Goal: Transaction & Acquisition: Purchase product/service

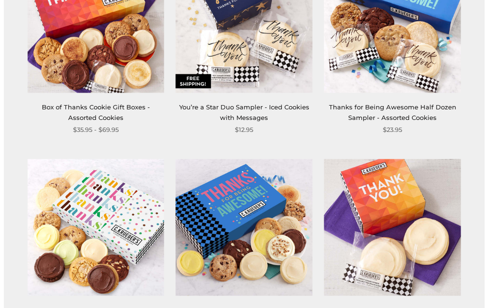
scroll to position [0, 0]
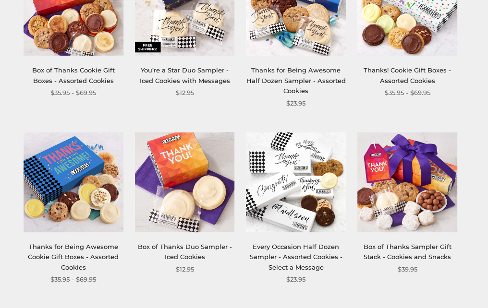
click at [480, 73] on html "Skip to content ****** Bestsellers Fall NEW! Cozy Autumn Fall Celebration Water…" at bounding box center [240, 154] width 481 height 309
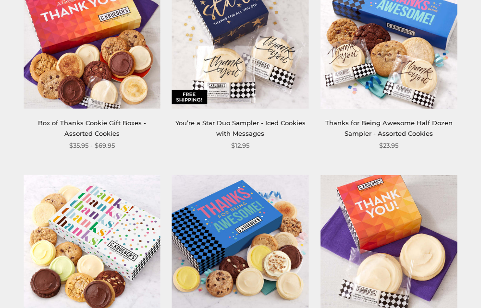
scroll to position [0, 0]
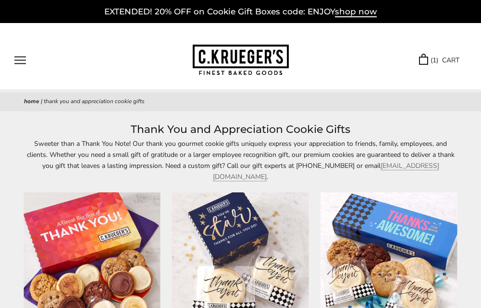
click at [447, 57] on link "( 1 ) CART" at bounding box center [439, 60] width 40 height 11
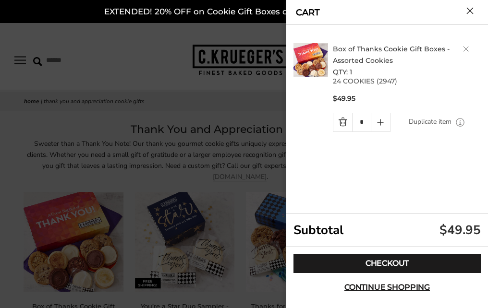
click at [465, 48] on link "Delete product" at bounding box center [466, 49] width 6 height 6
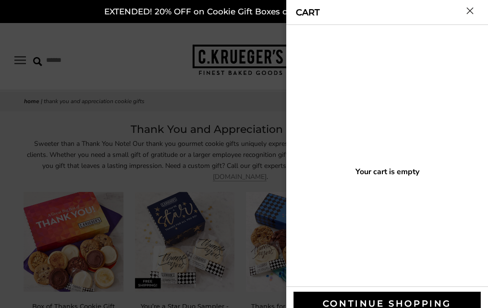
click at [470, 12] on button "Close cart" at bounding box center [469, 10] width 7 height 7
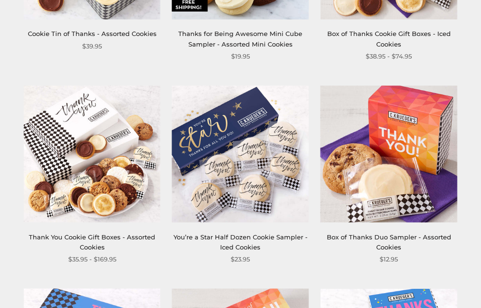
scroll to position [904, 0]
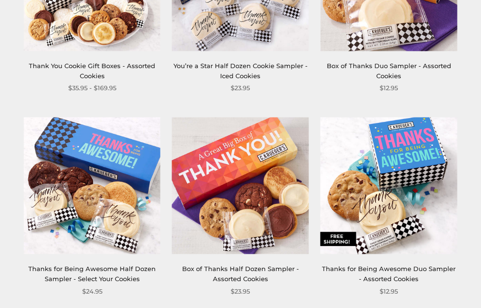
scroll to position [1078, 0]
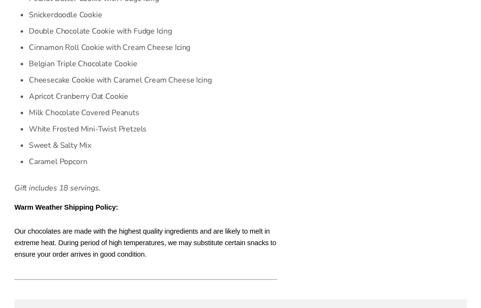
scroll to position [643, 0]
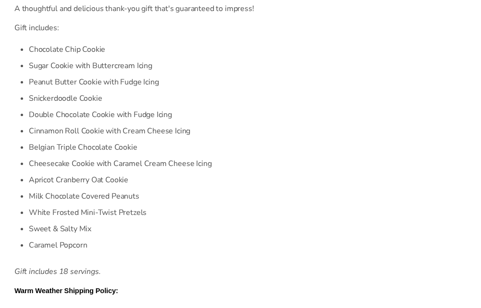
scroll to position [2, 0]
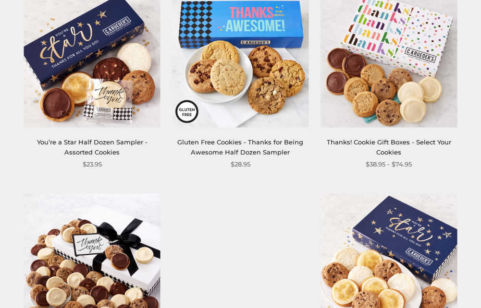
scroll to position [1030, 0]
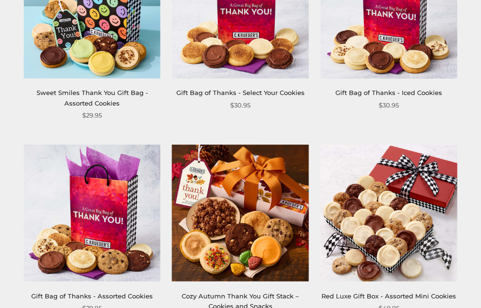
scroll to position [254, 0]
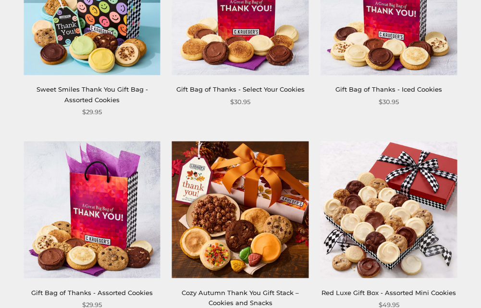
click at [181, 289] on link "Cozy Autumn Thank You Gift Stack – Cookies and Snacks" at bounding box center [239, 298] width 117 height 18
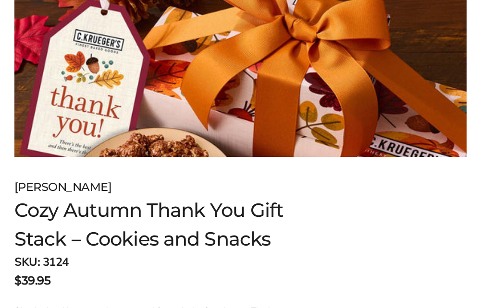
scroll to position [89, 0]
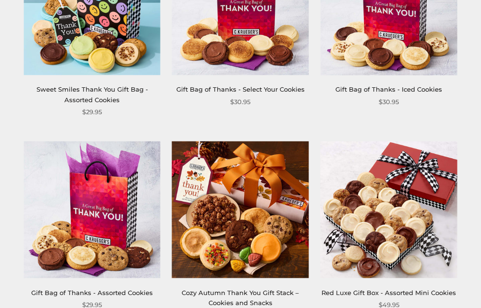
click at [321, 289] on link "Red Luxe Gift Box - Assorted Mini Cookies" at bounding box center [388, 293] width 134 height 8
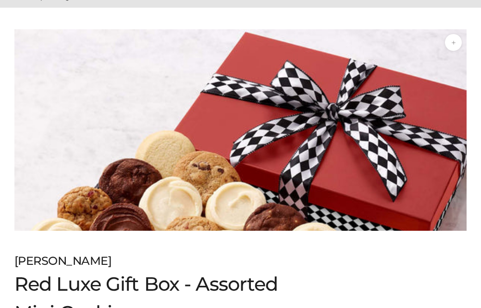
scroll to position [78, 0]
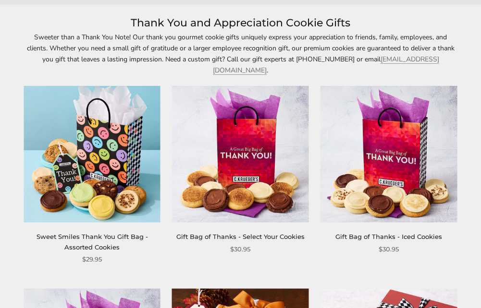
scroll to position [103, 0]
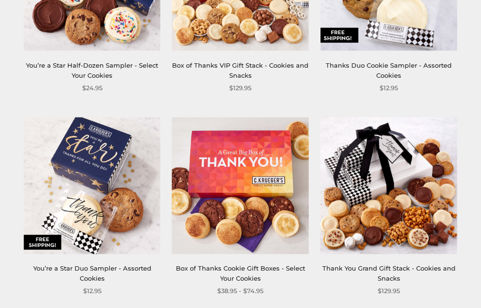
scroll to position [430, 0]
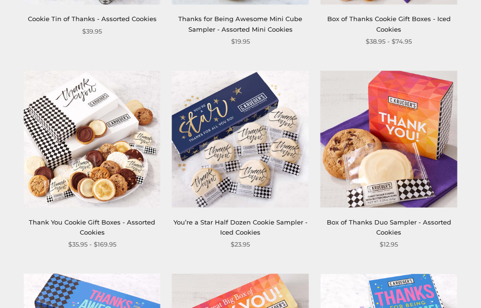
scroll to position [858, 0]
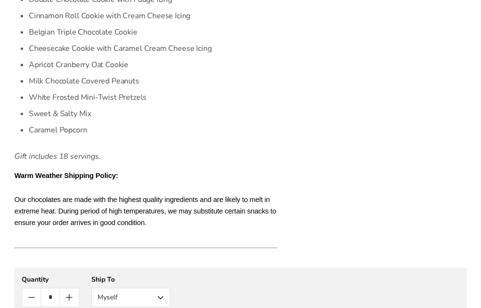
scroll to position [726, 0]
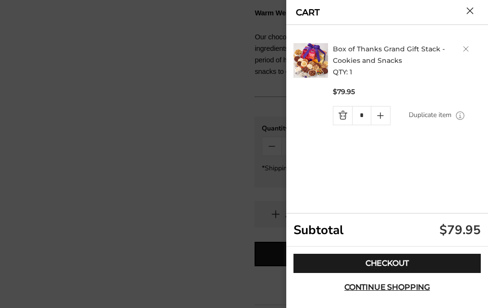
click at [462, 49] on h2 "Box of Thanks Grand Gift Stack - Cookies and Snacks QTY: 1" at bounding box center [408, 60] width 151 height 35
click at [467, 12] on button "Close cart" at bounding box center [469, 10] width 7 height 7
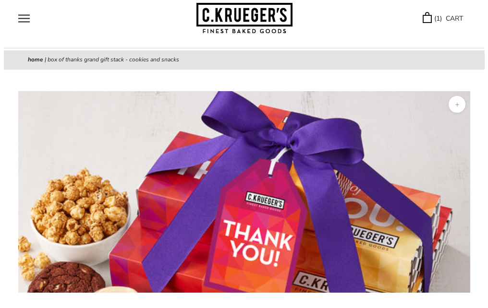
scroll to position [0, 0]
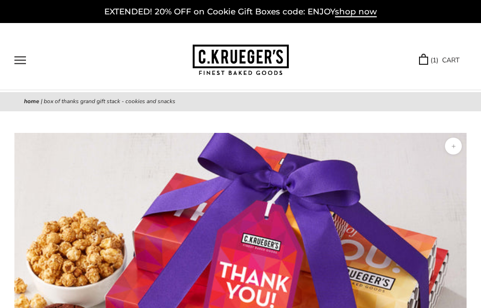
click at [440, 62] on link "( 1 ) CART" at bounding box center [439, 60] width 40 height 11
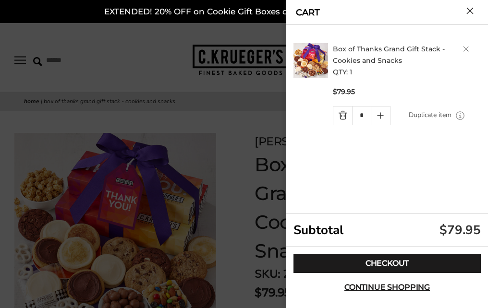
click at [468, 11] on button "Close cart" at bounding box center [469, 10] width 7 height 7
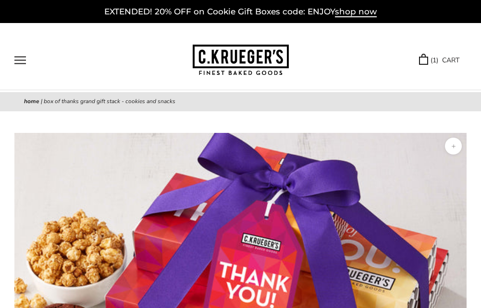
click at [449, 60] on link "( 1 ) CART" at bounding box center [439, 60] width 40 height 11
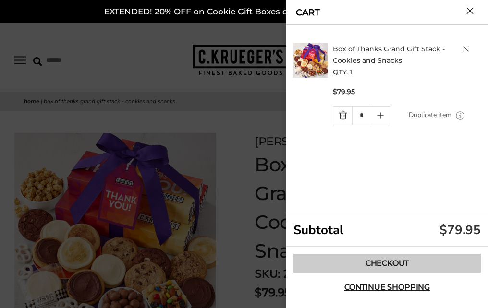
click at [401, 256] on link "Checkout" at bounding box center [386, 263] width 187 height 19
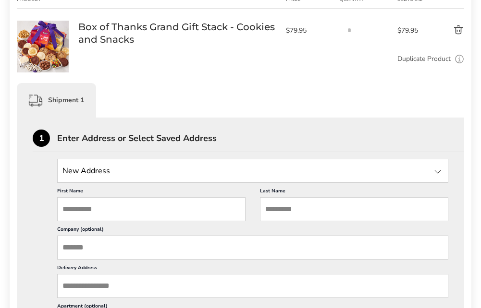
scroll to position [222, 0]
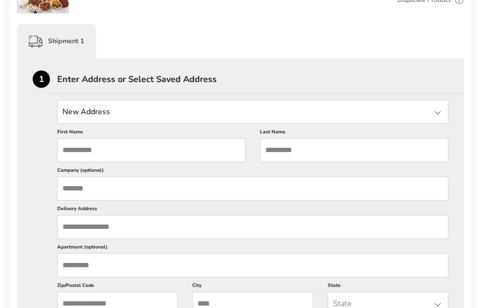
click at [139, 189] on input "Company (optional)" at bounding box center [252, 189] width 391 height 24
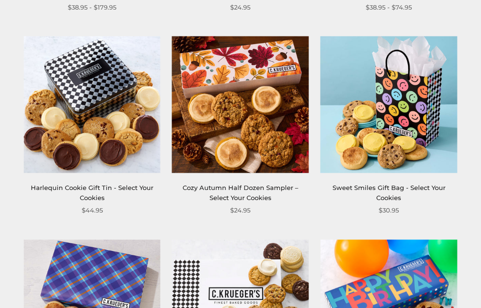
scroll to position [971, 0]
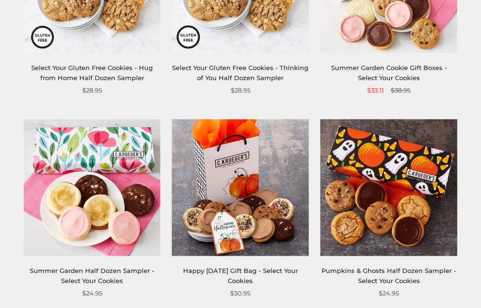
scroll to position [916, 0]
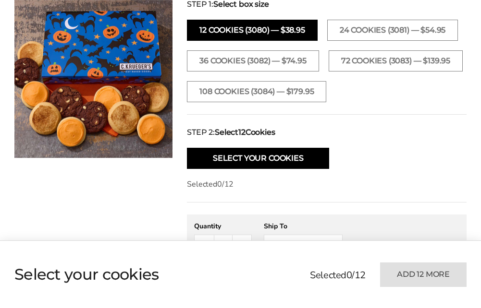
scroll to position [383, 0]
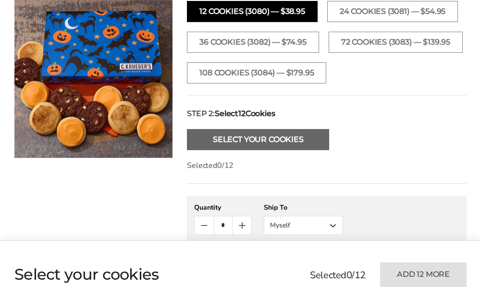
click at [260, 134] on button "Select Your Cookies" at bounding box center [258, 139] width 142 height 21
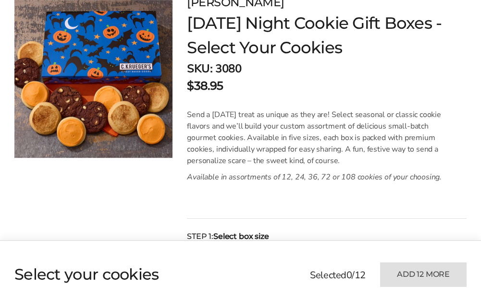
scroll to position [0, 0]
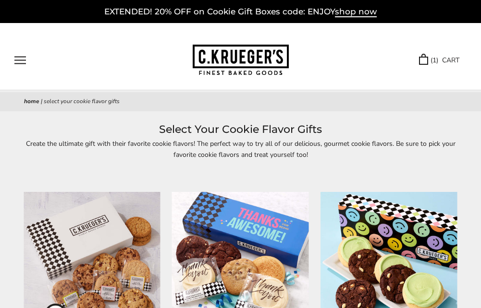
click at [434, 58] on link "( 1 ) CART" at bounding box center [439, 60] width 40 height 11
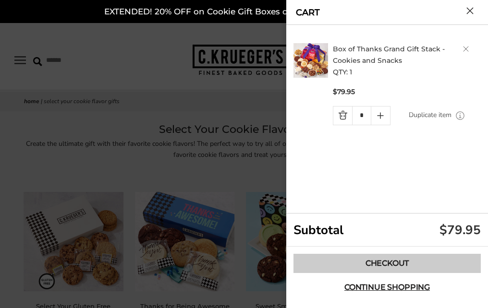
click at [351, 256] on link "Checkout" at bounding box center [386, 263] width 187 height 19
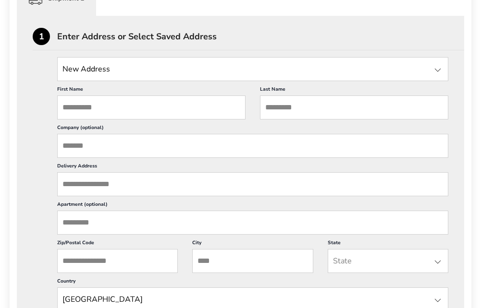
scroll to position [260, 0]
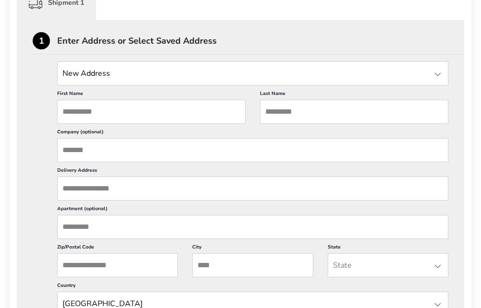
click at [179, 115] on input "First Name" at bounding box center [151, 112] width 188 height 24
click at [70, 148] on input "Company (optional)" at bounding box center [252, 150] width 391 height 24
click at [95, 114] on input "First Name" at bounding box center [151, 112] width 188 height 24
click at [262, 148] on input "Company (optional)" at bounding box center [252, 150] width 391 height 24
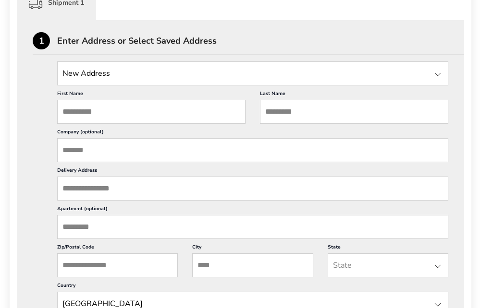
click at [292, 180] on div "First Name This is a required field Last Name This is a required field Company …" at bounding box center [252, 239] width 391 height 308
type input "**********"
click at [88, 187] on input "Delivery Address" at bounding box center [252, 189] width 391 height 24
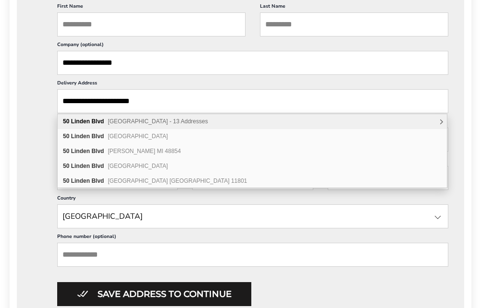
scroll to position [354, 0]
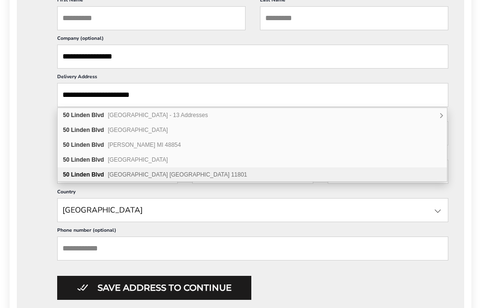
type input "**********"
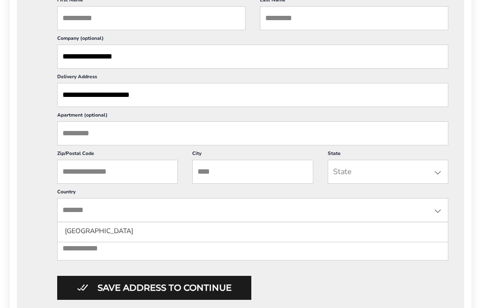
click at [296, 206] on input "State" at bounding box center [252, 210] width 391 height 24
click at [278, 101] on input "**********" at bounding box center [252, 95] width 391 height 24
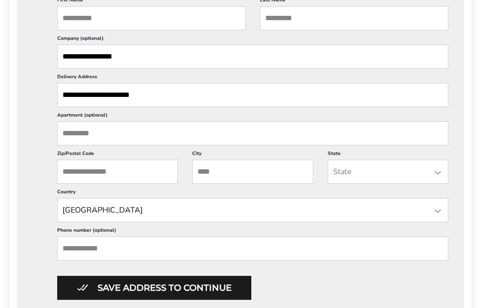
click at [161, 135] on input "Apartment (optional)" at bounding box center [252, 133] width 391 height 24
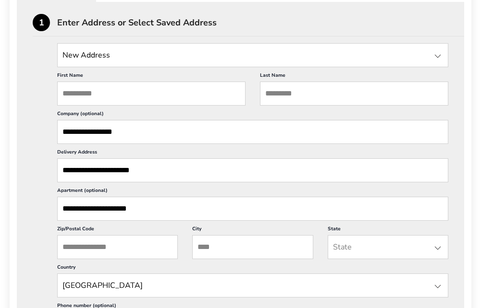
scroll to position [277, 0]
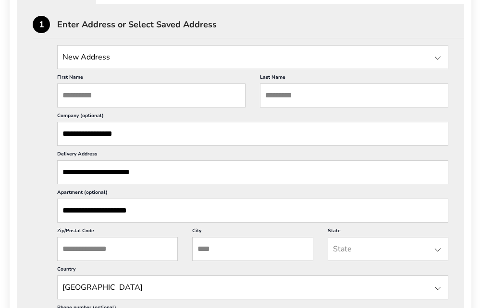
type input "**********"
click at [99, 252] on input "Zip/Postal Code" at bounding box center [117, 249] width 121 height 24
type input "*****"
click at [253, 249] on input "City" at bounding box center [252, 249] width 121 height 24
type input "*******"
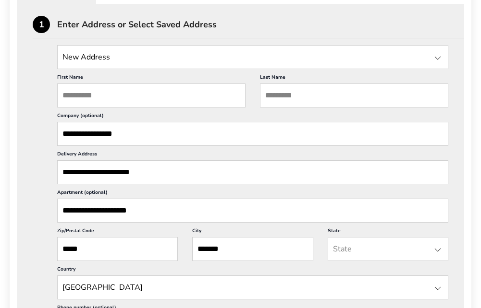
click at [429, 246] on input "State" at bounding box center [387, 249] width 121 height 24
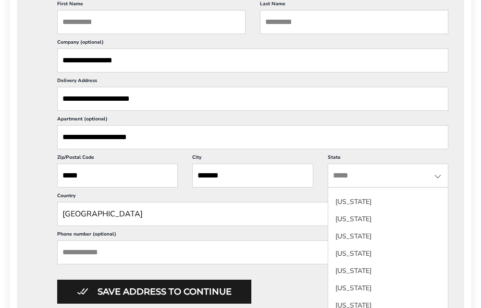
scroll to position [531, 0]
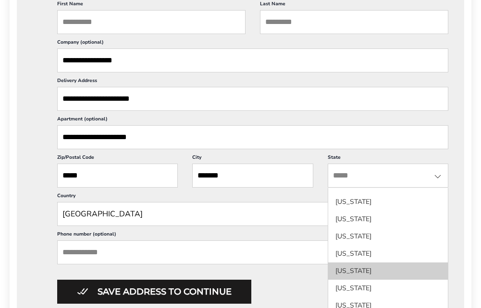
click at [392, 276] on li "New York" at bounding box center [388, 271] width 120 height 17
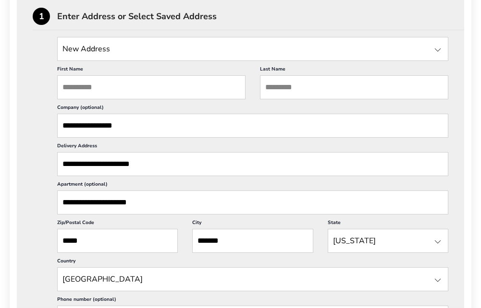
scroll to position [254, 0]
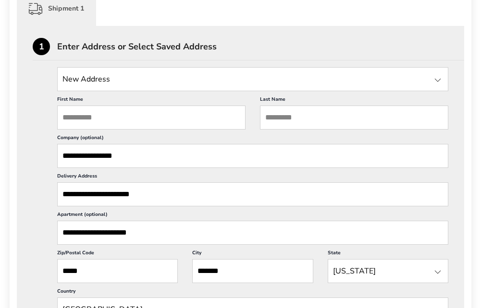
click at [73, 114] on input "First Name" at bounding box center [151, 118] width 188 height 24
type input "**********"
click at [293, 113] on input "Last Name" at bounding box center [354, 118] width 188 height 24
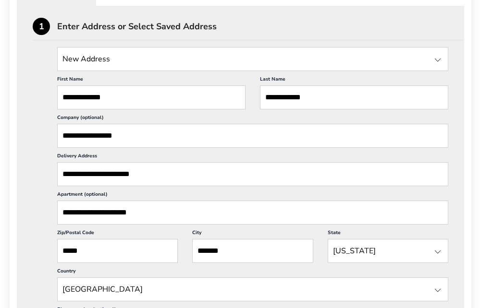
type input "**********"
drag, startPoint x: 109, startPoint y: 99, endPoint x: 60, endPoint y: 97, distance: 49.0
click at [60, 97] on input "**********" at bounding box center [151, 97] width 188 height 24
click at [319, 97] on input "**********" at bounding box center [354, 97] width 188 height 24
drag, startPoint x: 319, startPoint y: 97, endPoint x: 274, endPoint y: 95, distance: 44.7
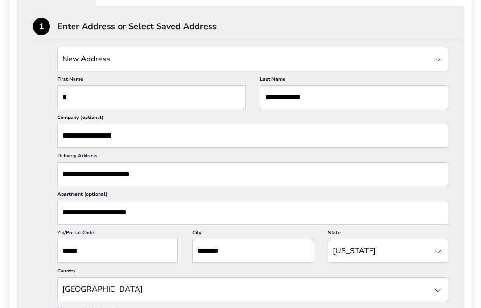
click at [274, 95] on input "**********" at bounding box center [354, 97] width 188 height 24
click at [97, 100] on input "First Name" at bounding box center [151, 97] width 188 height 24
paste input "**********"
type input "**********"
click at [273, 95] on input "Last Name" at bounding box center [354, 97] width 188 height 24
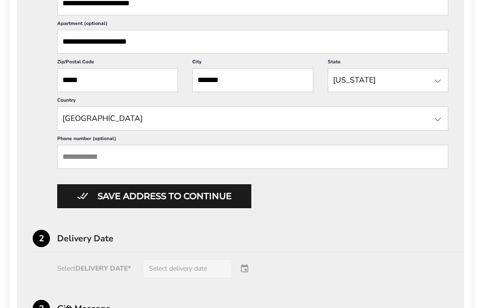
scroll to position [480, 0]
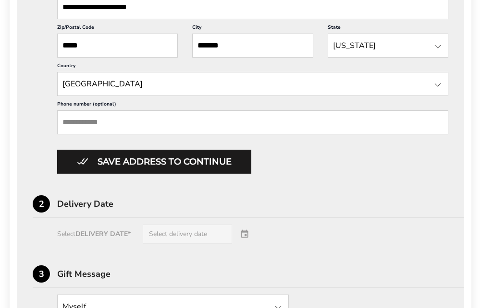
type input "*****"
click at [163, 124] on input "Phone number (optional)" at bounding box center [252, 122] width 391 height 24
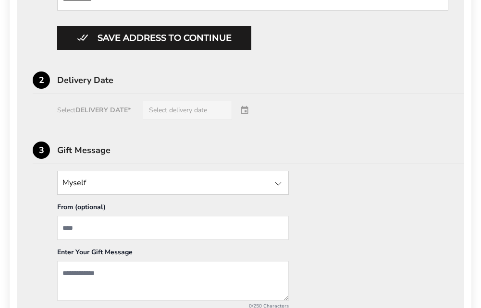
scroll to position [667, 0]
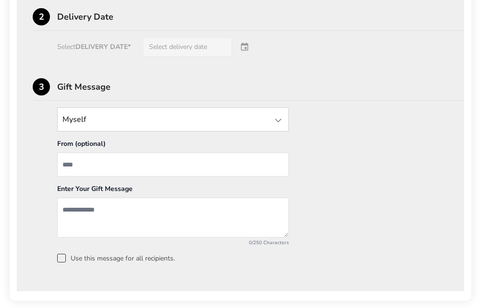
type input "**********"
click at [264, 120] on input "State" at bounding box center [172, 120] width 231 height 24
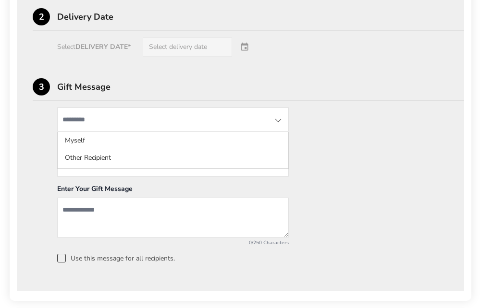
click at [264, 120] on input "State" at bounding box center [172, 120] width 231 height 24
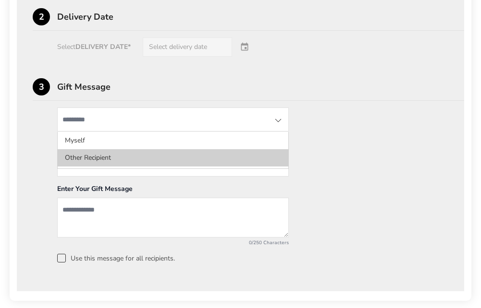
click at [67, 158] on li "Other Recipient" at bounding box center [173, 157] width 230 height 17
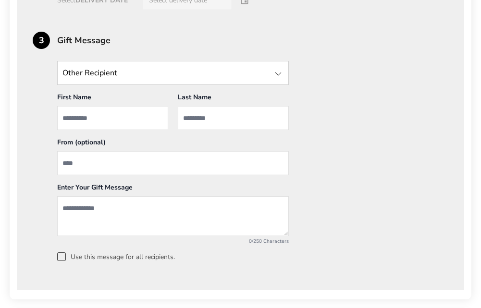
scroll to position [796, 0]
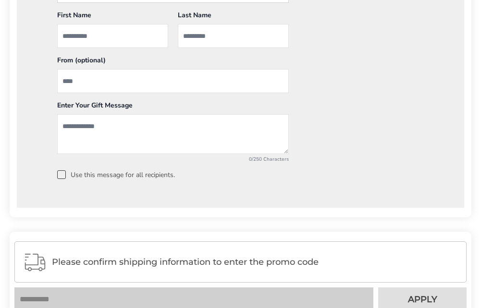
click at [105, 134] on textarea "Add a message" at bounding box center [172, 134] width 231 height 40
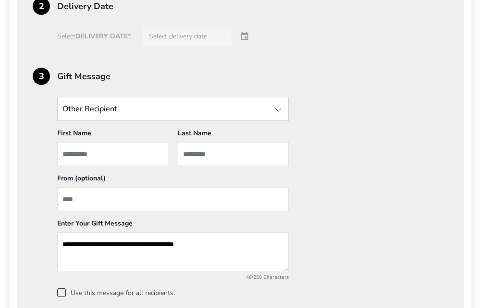
type textarea "**********"
click at [94, 154] on input "First Name" at bounding box center [112, 154] width 111 height 24
type input "**********"
click at [202, 155] on input "Last Name" at bounding box center [233, 154] width 111 height 24
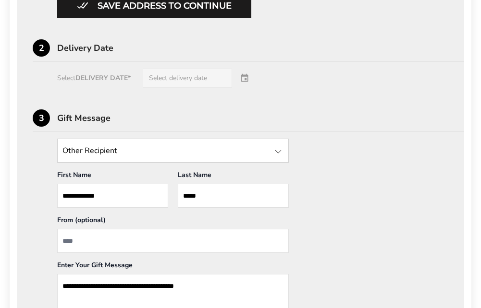
scroll to position [600, 0]
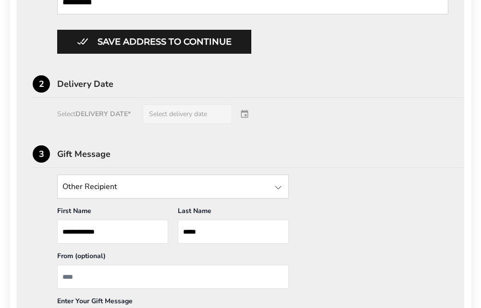
type input "*****"
click at [214, 117] on div "Select DELIVERY DATE* Select delivery date" at bounding box center [240, 114] width 415 height 19
click at [249, 112] on div "Select DELIVERY DATE* Select delivery date" at bounding box center [240, 114] width 415 height 19
click at [246, 115] on div "Select DELIVERY DATE* Select delivery date" at bounding box center [240, 114] width 415 height 19
click at [183, 117] on div "Select DELIVERY DATE* Select delivery date" at bounding box center [240, 114] width 415 height 19
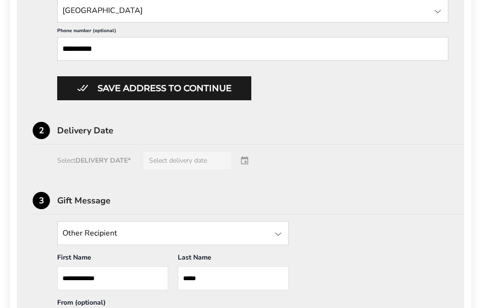
scroll to position [480, 0]
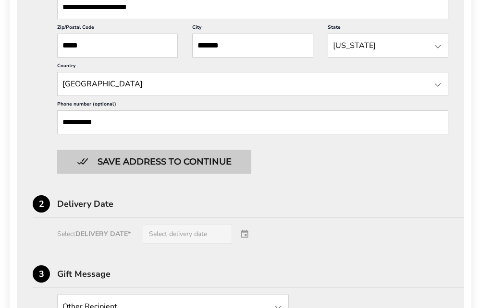
click at [204, 163] on button "Save address to continue" at bounding box center [154, 162] width 194 height 24
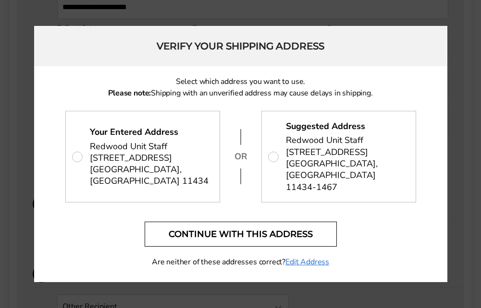
click at [210, 232] on button "Continue with this address" at bounding box center [241, 234] width 192 height 25
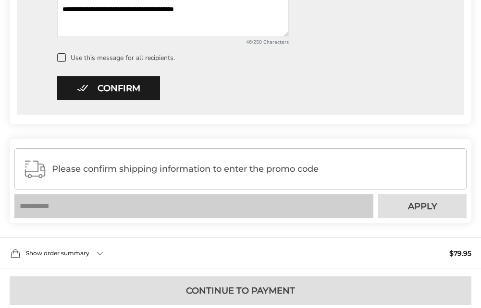
scroll to position [685, 0]
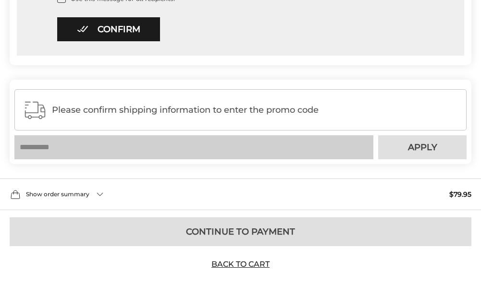
click at [238, 95] on div "Please confirm shipping information to enter the promo code" at bounding box center [240, 109] width 452 height 41
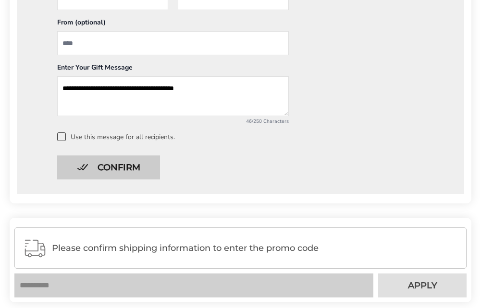
click at [126, 166] on button "Confirm" at bounding box center [108, 168] width 103 height 24
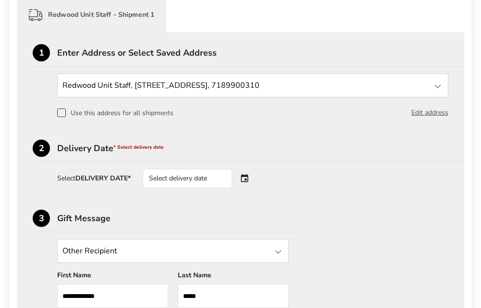
scroll to position [231, 0]
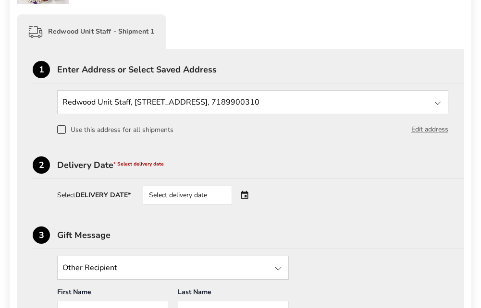
click at [161, 197] on div "Select delivery date" at bounding box center [187, 195] width 89 height 19
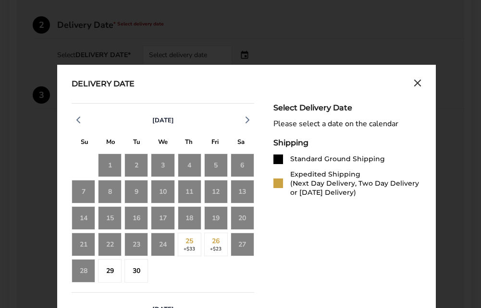
scroll to position [385, 0]
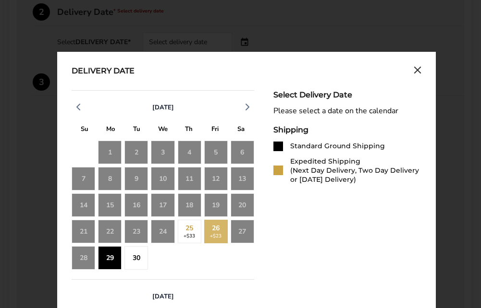
click at [104, 257] on div "29" at bounding box center [110, 258] width 24 height 24
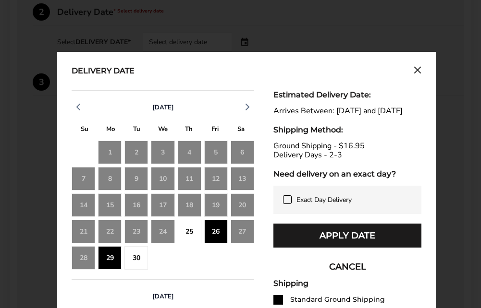
click at [188, 234] on div "25" at bounding box center [190, 232] width 24 height 24
click at [115, 258] on div "29" at bounding box center [110, 258] width 24 height 24
click at [105, 261] on div "29" at bounding box center [110, 258] width 24 height 24
click at [215, 233] on div "26" at bounding box center [216, 232] width 24 height 24
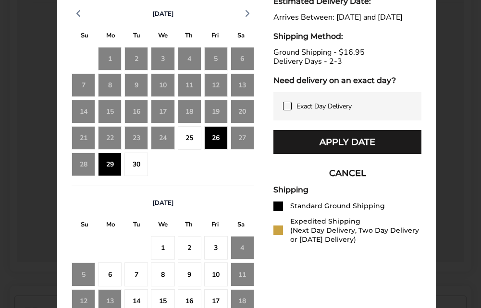
scroll to position [466, 0]
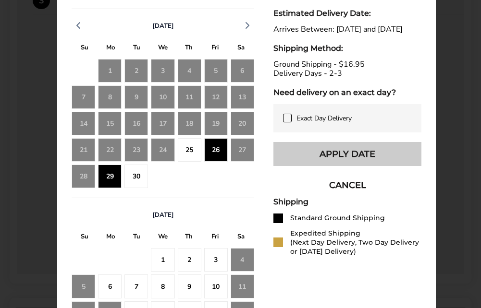
click at [320, 154] on button "Apply Date" at bounding box center [347, 154] width 148 height 24
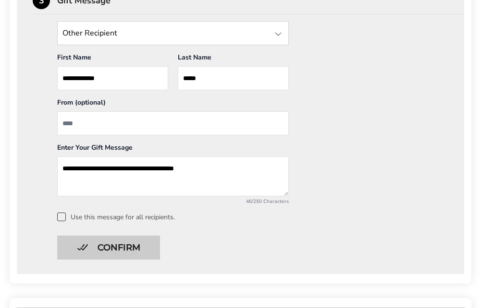
click at [116, 246] on button "Confirm" at bounding box center [108, 248] width 103 height 24
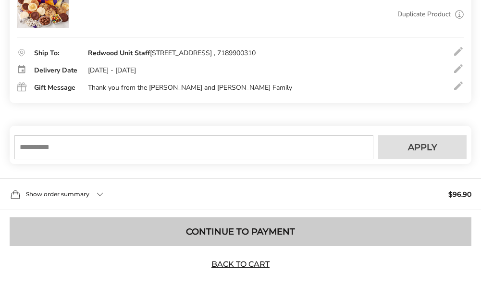
scroll to position [207, 0]
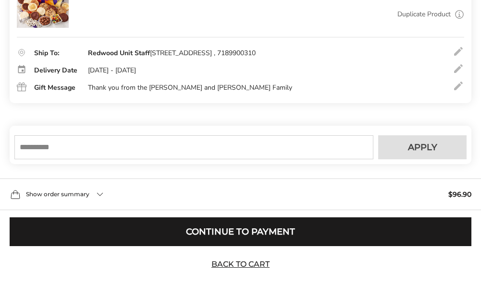
click at [165, 145] on input "text" at bounding box center [193, 147] width 359 height 24
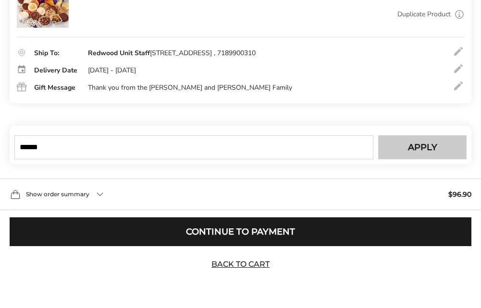
type input "******"
click at [435, 150] on span "Apply" at bounding box center [422, 147] width 29 height 9
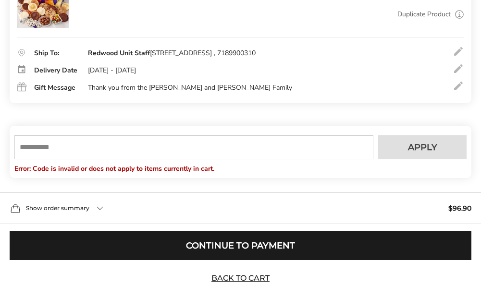
click at [98, 148] on input "text" at bounding box center [193, 147] width 359 height 24
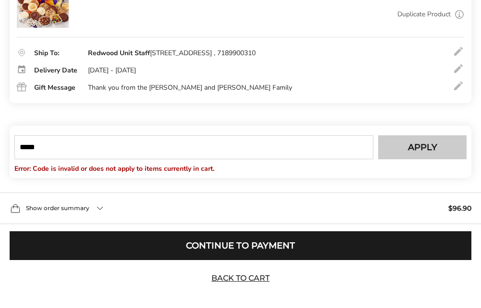
type input "*****"
click at [410, 146] on span "Apply" at bounding box center [422, 147] width 29 height 9
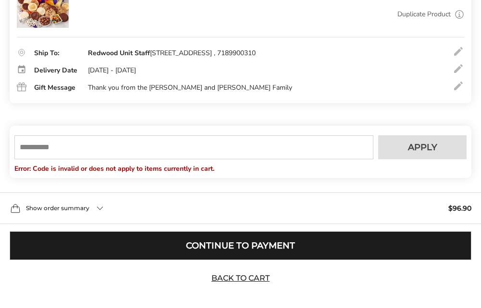
click at [246, 245] on button "Continue to Payment" at bounding box center [240, 245] width 461 height 29
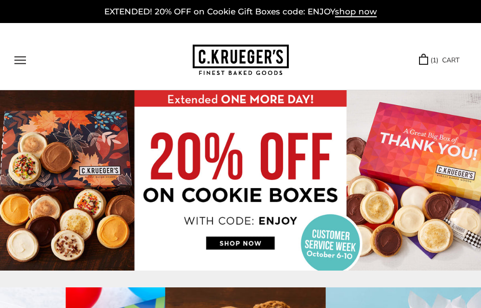
click at [425, 60] on link "( 1 ) CART" at bounding box center [439, 60] width 40 height 11
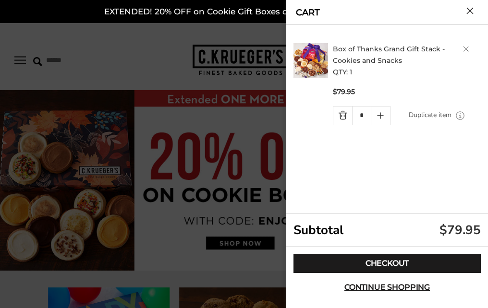
click at [390, 54] on h2 "Box of Thanks Grand Gift Stack - Cookies and Snacks QTY: 1" at bounding box center [408, 60] width 151 height 35
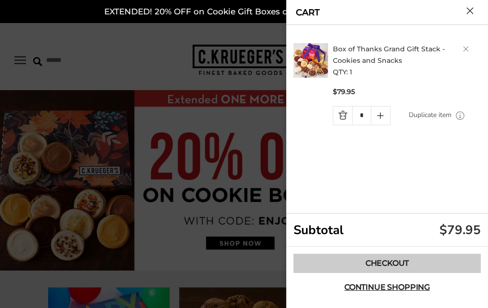
click at [382, 258] on link "Checkout" at bounding box center [386, 263] width 187 height 19
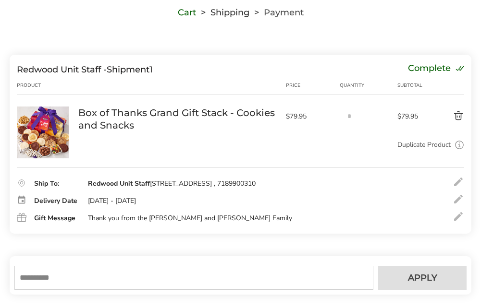
scroll to position [79, 0]
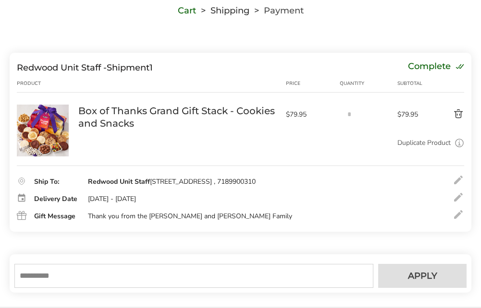
click at [457, 174] on div "Ship To: Redwood Unit Staff 17850 LINDEN BLVD 2nd Floor Redwood Unit , JAMAICA,…" at bounding box center [240, 194] width 447 height 57
click at [456, 179] on div at bounding box center [458, 180] width 12 height 12
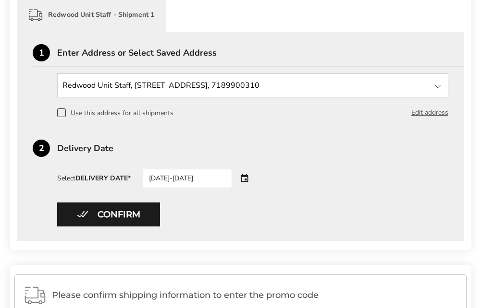
scroll to position [251, 0]
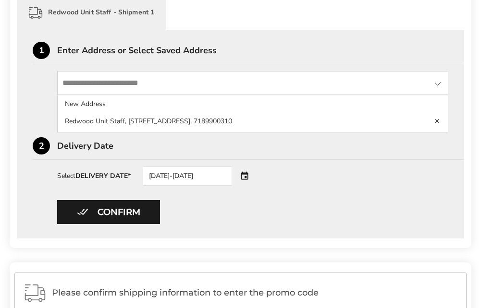
drag, startPoint x: 133, startPoint y: 82, endPoint x: 75, endPoint y: 85, distance: 58.2
click at [75, 85] on input "State" at bounding box center [252, 83] width 391 height 24
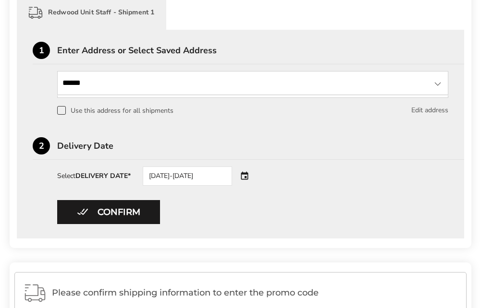
type input "******"
click at [418, 110] on button "Edit address" at bounding box center [429, 110] width 37 height 11
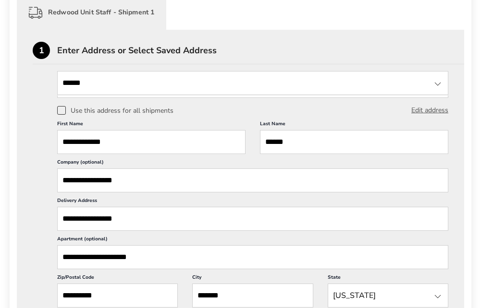
click at [157, 187] on input "**********" at bounding box center [252, 181] width 391 height 24
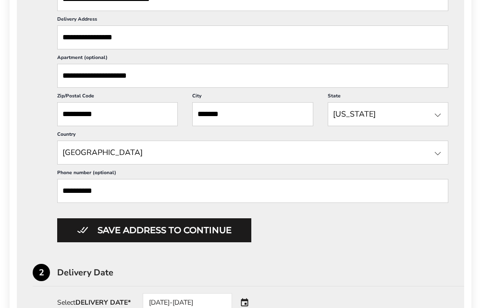
scroll to position [434, 0]
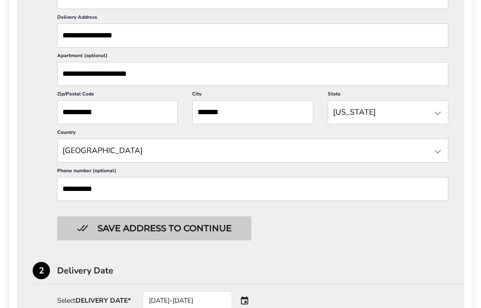
type input "**********"
click at [194, 229] on button "Save address to continue" at bounding box center [154, 229] width 194 height 24
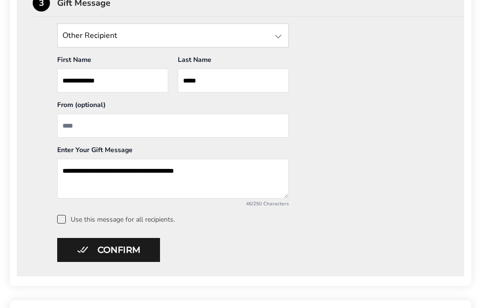
scroll to position [457, 0]
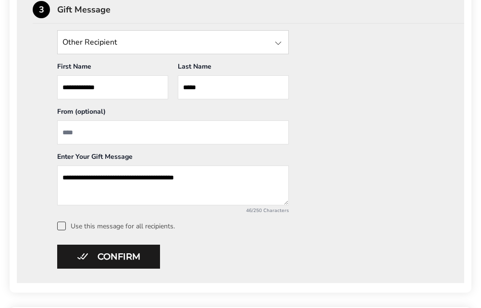
drag, startPoint x: 212, startPoint y: 177, endPoint x: 127, endPoint y: 179, distance: 85.0
click at [127, 179] on textarea "**********" at bounding box center [172, 186] width 231 height 40
click at [350, 177] on div "**********" at bounding box center [240, 130] width 415 height 200
drag, startPoint x: 188, startPoint y: 177, endPoint x: 151, endPoint y: 180, distance: 36.6
click at [151, 180] on textarea "**********" at bounding box center [172, 186] width 231 height 40
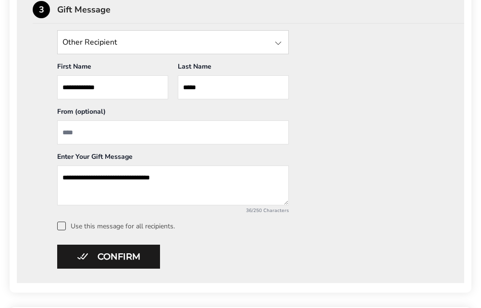
click at [153, 178] on textarea "**********" at bounding box center [172, 186] width 231 height 40
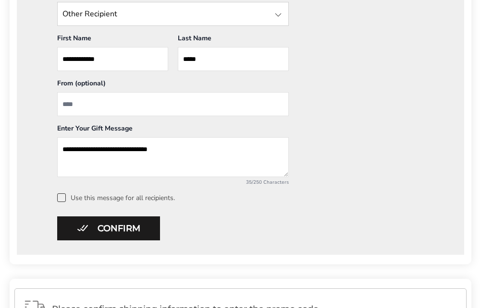
scroll to position [514, 0]
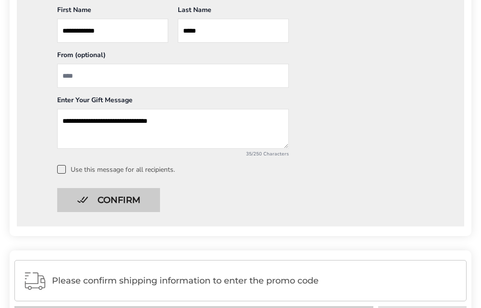
type textarea "**********"
click at [98, 199] on button "Confirm" at bounding box center [108, 200] width 103 height 24
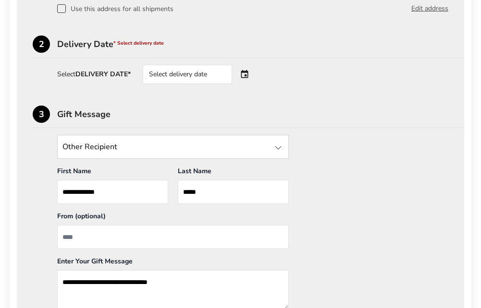
scroll to position [324, 0]
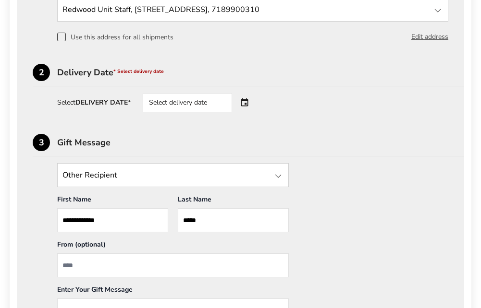
click at [218, 100] on div "Select delivery date" at bounding box center [187, 102] width 89 height 19
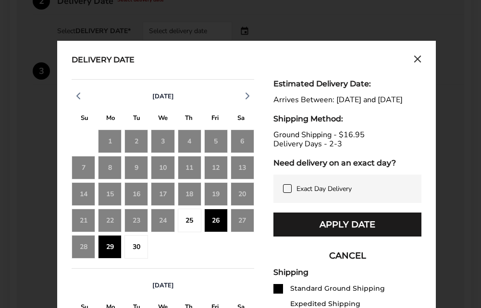
scroll to position [409, 0]
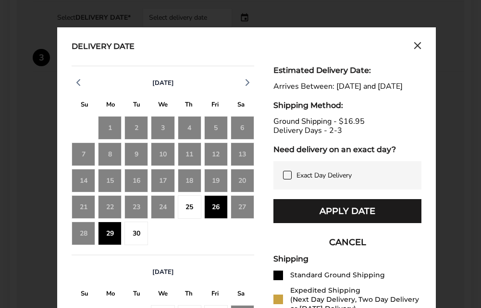
click at [186, 208] on div "25" at bounding box center [190, 207] width 24 height 24
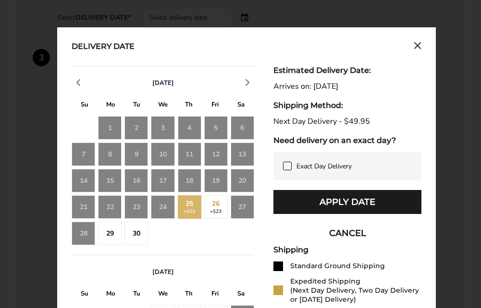
click at [214, 204] on div "26 +$23" at bounding box center [216, 207] width 24 height 24
click at [242, 208] on div "27" at bounding box center [242, 207] width 24 height 24
click at [114, 233] on div "29" at bounding box center [110, 234] width 24 height 24
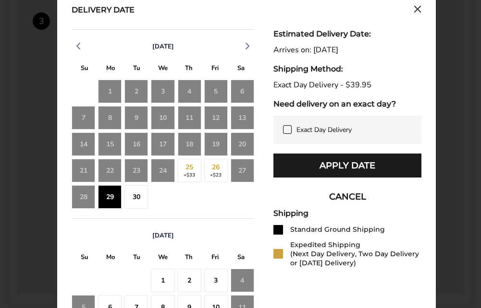
scroll to position [482, 0]
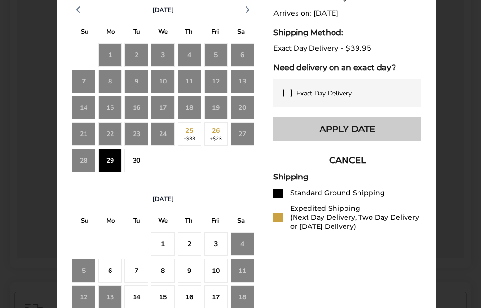
click at [360, 134] on button "Apply Date" at bounding box center [347, 129] width 148 height 24
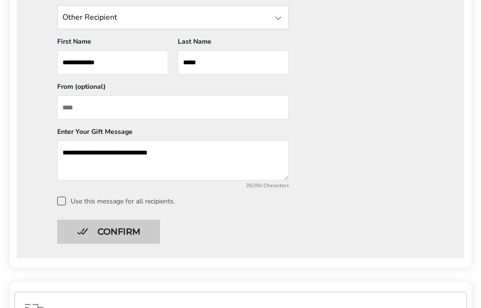
click at [124, 229] on button "Confirm" at bounding box center [108, 232] width 103 height 24
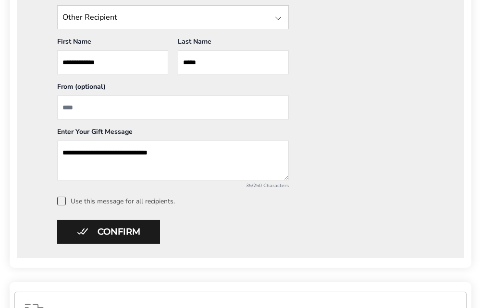
scroll to position [207, 0]
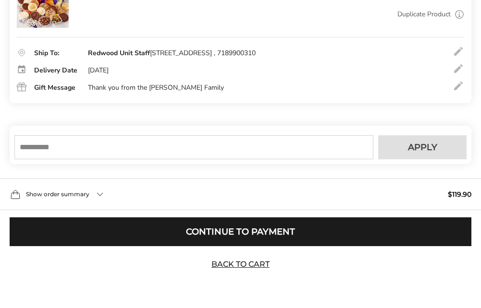
click at [143, 134] on div "Your coupon is verified successfully Please enter your email to validate your c…" at bounding box center [240, 145] width 461 height 38
click at [134, 147] on input "text" at bounding box center [193, 147] width 359 height 24
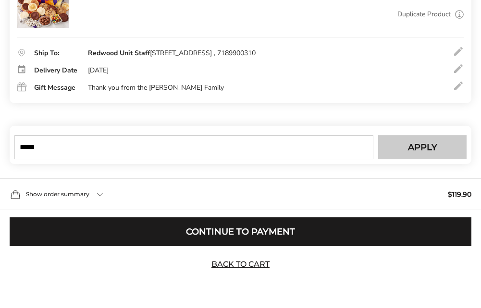
type input "*****"
click at [400, 148] on button "Apply" at bounding box center [422, 147] width 88 height 24
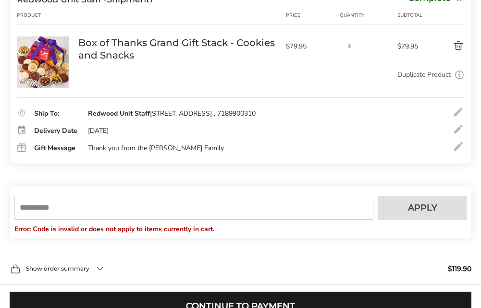
scroll to position [0, 0]
click at [455, 152] on div at bounding box center [458, 147] width 12 height 12
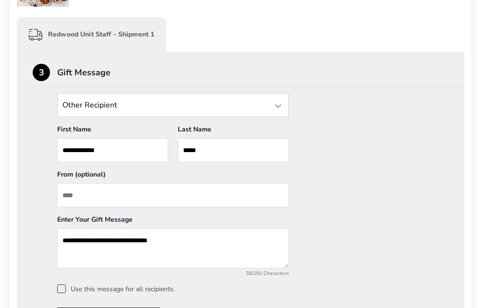
scroll to position [281, 0]
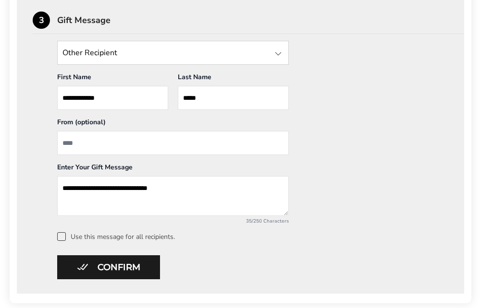
click at [93, 189] on textarea "**********" at bounding box center [172, 196] width 231 height 40
drag, startPoint x: 221, startPoint y: 190, endPoint x: 214, endPoint y: 190, distance: 7.2
click at [214, 190] on textarea "**********" at bounding box center [172, 196] width 231 height 40
type textarea "**********"
click at [77, 144] on input "From" at bounding box center [172, 143] width 231 height 24
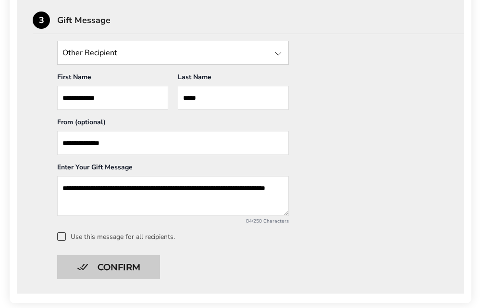
type input "**********"
click at [140, 271] on button "Confirm" at bounding box center [108, 267] width 103 height 24
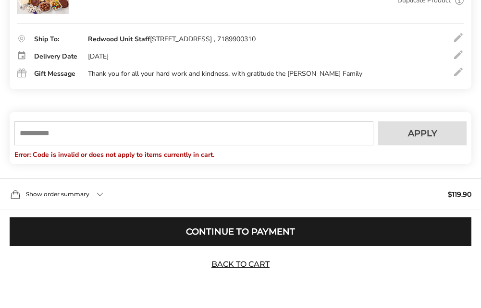
scroll to position [221, 0]
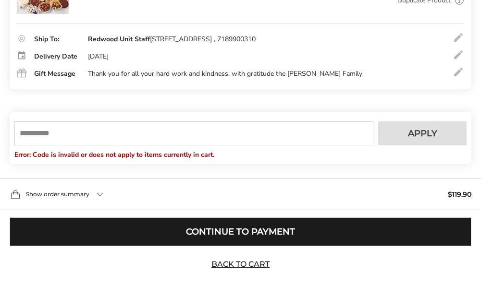
click at [281, 227] on button "Continue to Payment" at bounding box center [240, 232] width 461 height 29
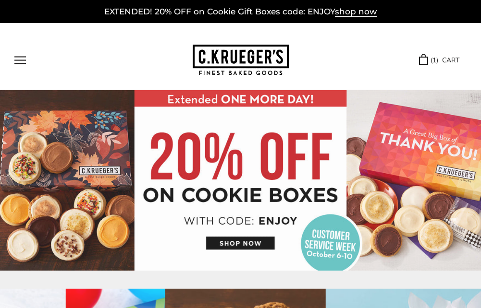
click at [442, 56] on link "( 1 ) CART" at bounding box center [439, 60] width 40 height 11
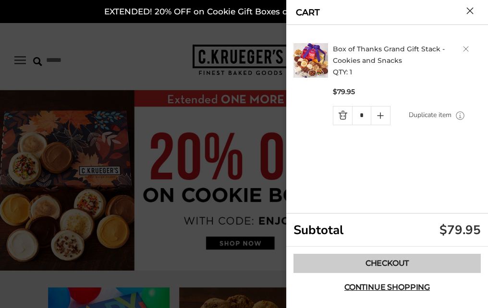
click at [392, 264] on link "Checkout" at bounding box center [386, 263] width 187 height 19
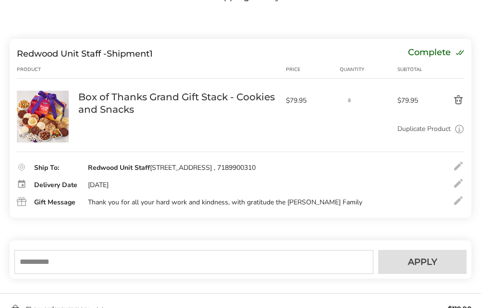
scroll to position [93, 0]
click at [457, 189] on div at bounding box center [458, 183] width 12 height 12
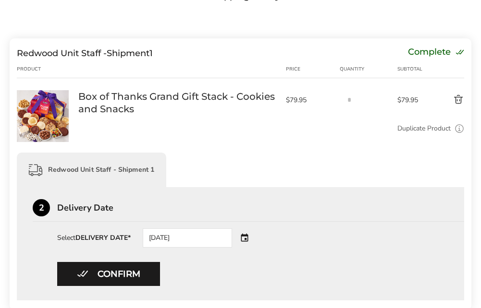
click at [241, 241] on div "[DATE]" at bounding box center [201, 238] width 116 height 19
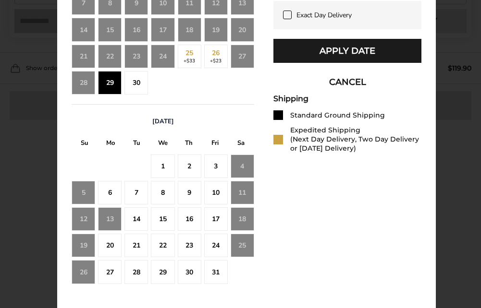
scroll to position [459, 0]
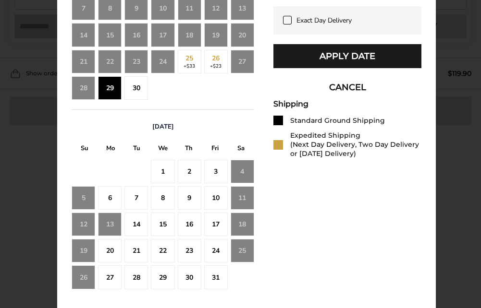
click at [129, 84] on div "30" at bounding box center [136, 88] width 24 height 24
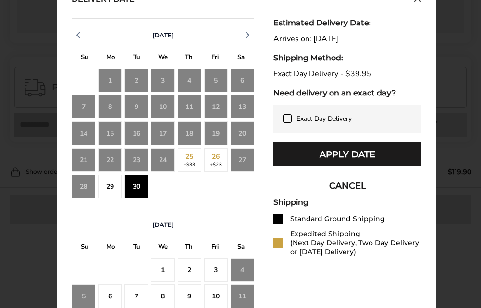
scroll to position [359, 0]
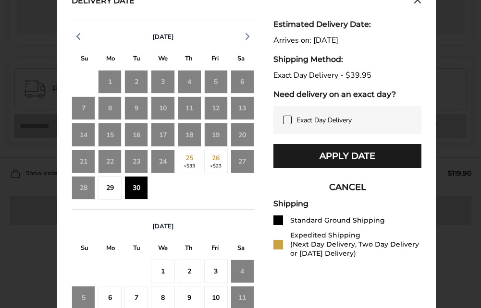
click at [113, 185] on div "29" at bounding box center [110, 188] width 24 height 24
click at [214, 162] on div "26 +$23" at bounding box center [216, 162] width 24 height 24
click at [106, 192] on div "29" at bounding box center [110, 188] width 24 height 24
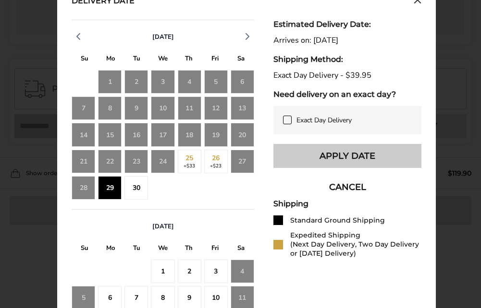
click at [318, 158] on button "Apply Date" at bounding box center [347, 156] width 148 height 24
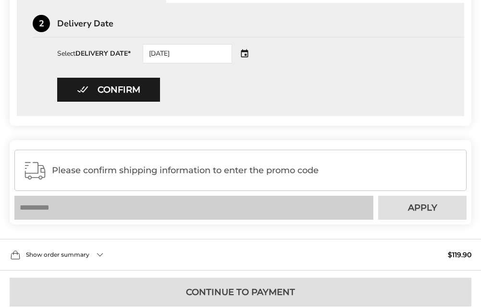
scroll to position [166, 0]
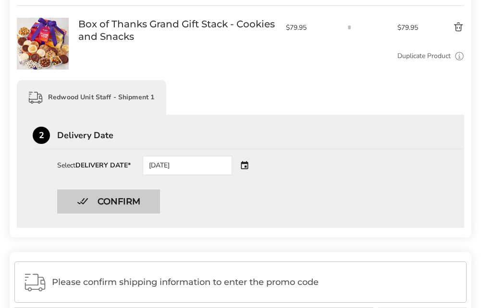
click at [104, 196] on button "Confirm" at bounding box center [108, 202] width 103 height 24
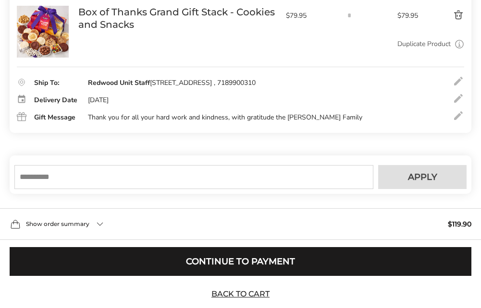
scroll to position [180, 0]
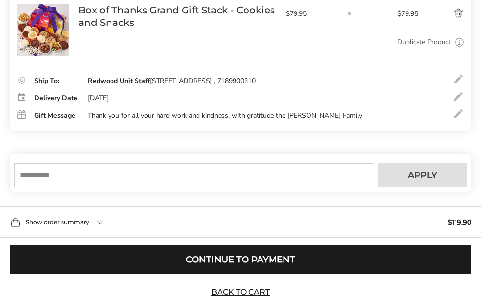
click at [455, 120] on div at bounding box center [458, 114] width 12 height 12
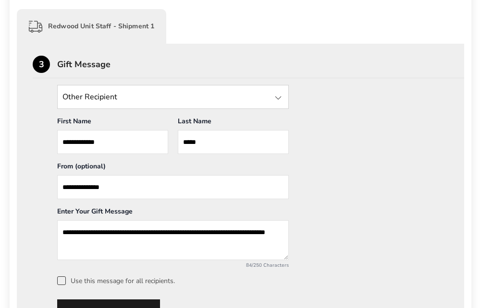
scroll to position [273, 0]
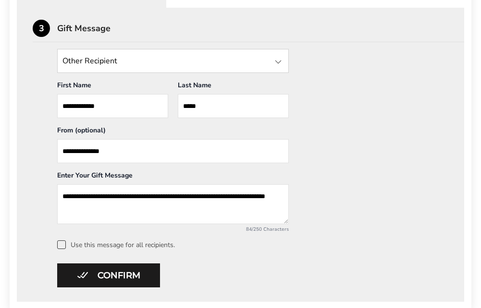
click at [87, 206] on textarea "**********" at bounding box center [172, 204] width 231 height 40
type textarea "**********"
drag, startPoint x: 117, startPoint y: 149, endPoint x: 61, endPoint y: 155, distance: 56.0
click at [61, 155] on input "**********" at bounding box center [172, 151] width 231 height 24
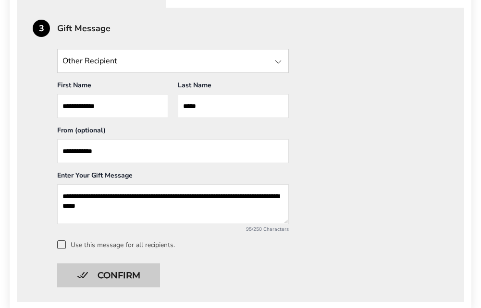
type input "**********"
click at [112, 272] on button "Confirm" at bounding box center [108, 276] width 103 height 24
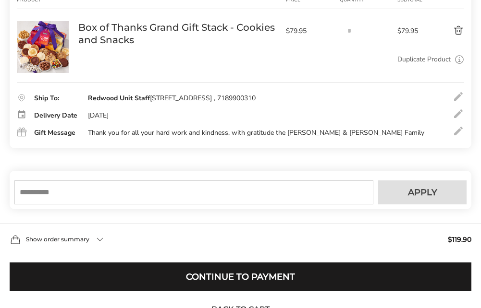
scroll to position [160, 0]
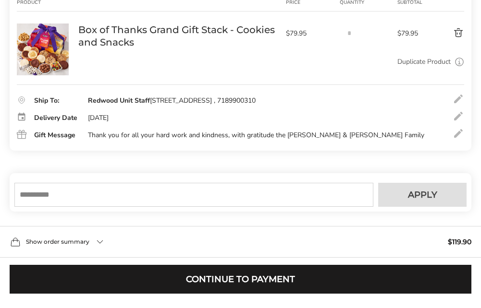
drag, startPoint x: 221, startPoint y: 277, endPoint x: 231, endPoint y: 235, distance: 42.9
click at [221, 274] on button "Continue to Payment" at bounding box center [240, 279] width 461 height 29
